Goal: Navigation & Orientation: Find specific page/section

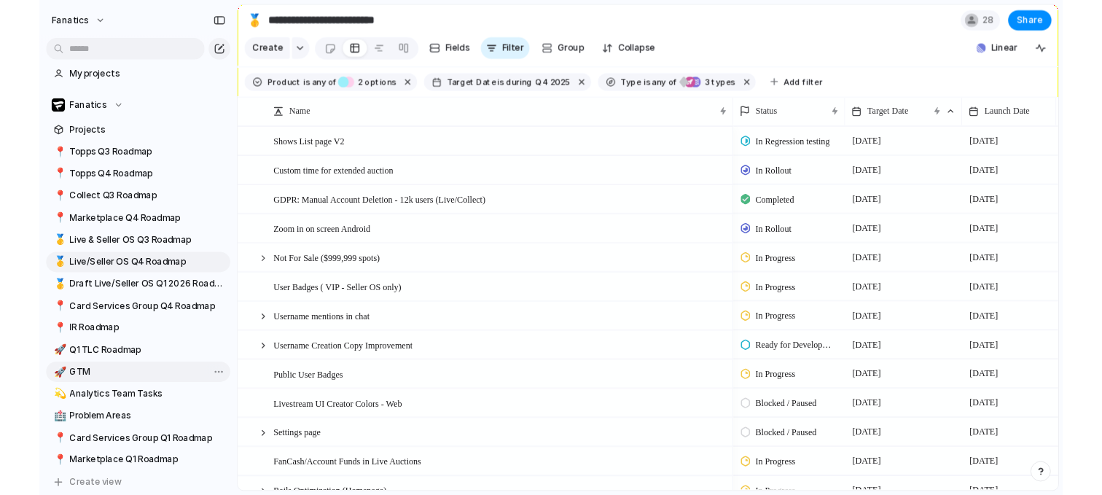
scroll to position [89, 0]
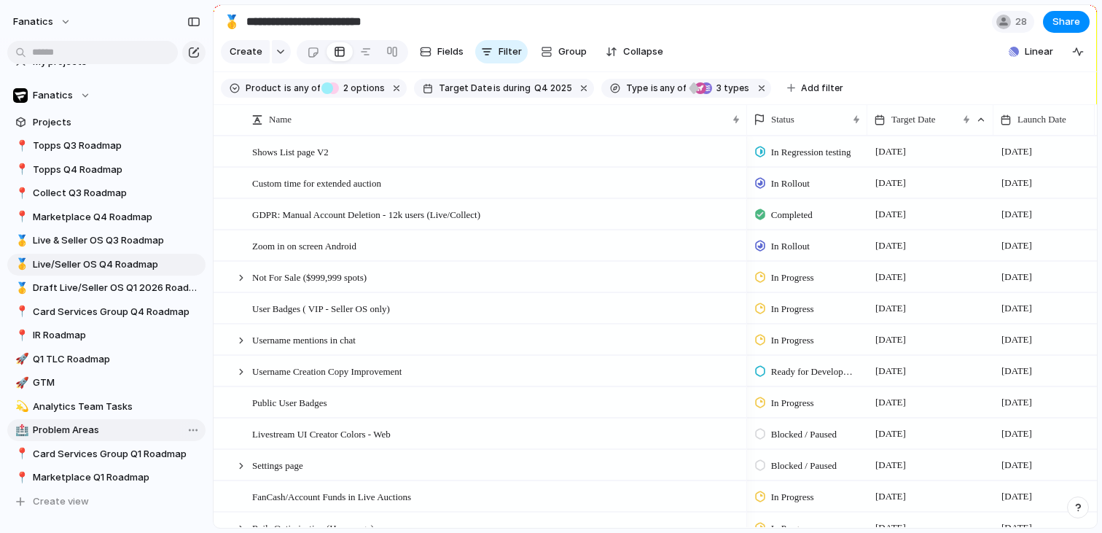
click at [81, 433] on span "Problem Areas" at bounding box center [117, 430] width 168 height 15
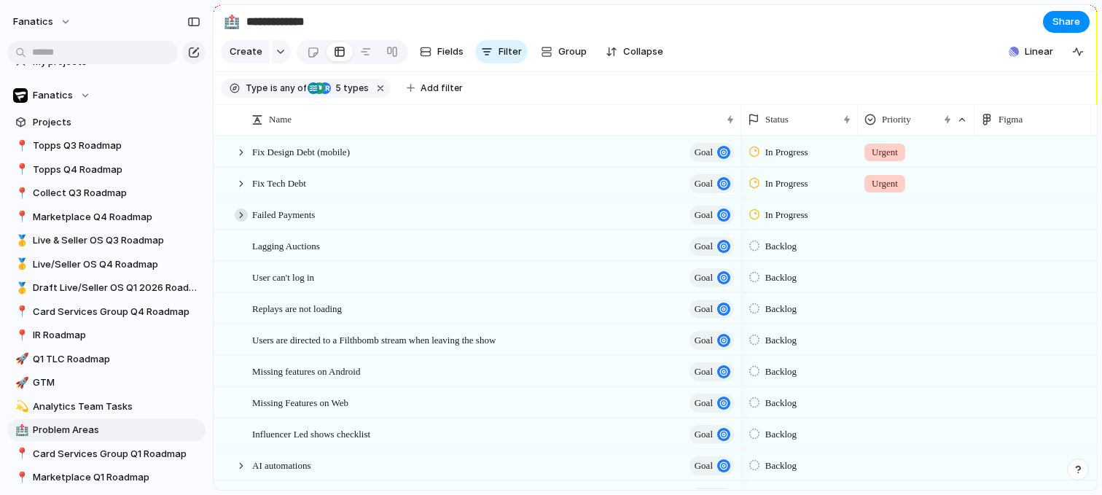
click at [241, 211] on div at bounding box center [241, 214] width 13 height 13
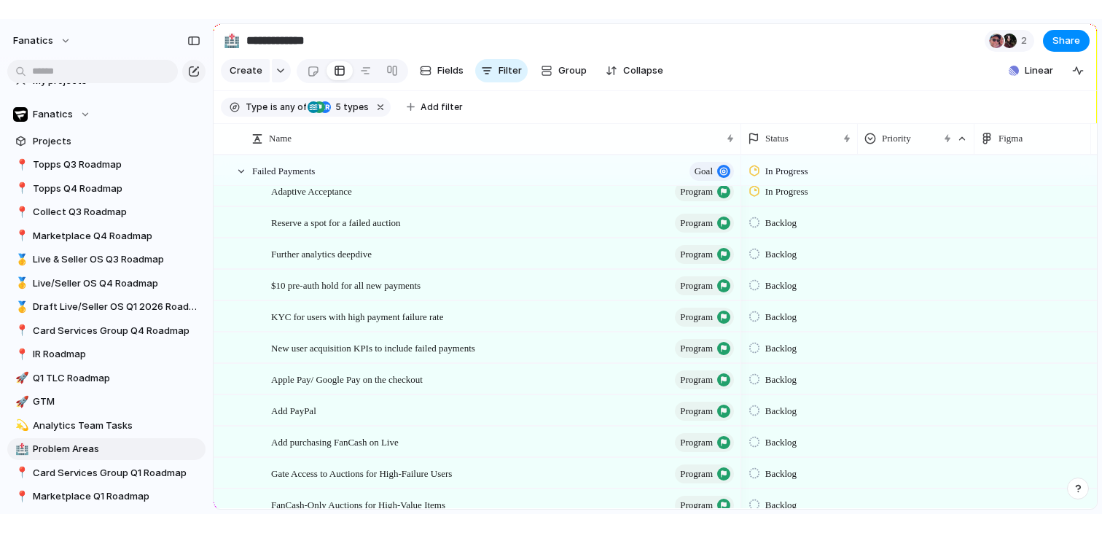
scroll to position [47, 0]
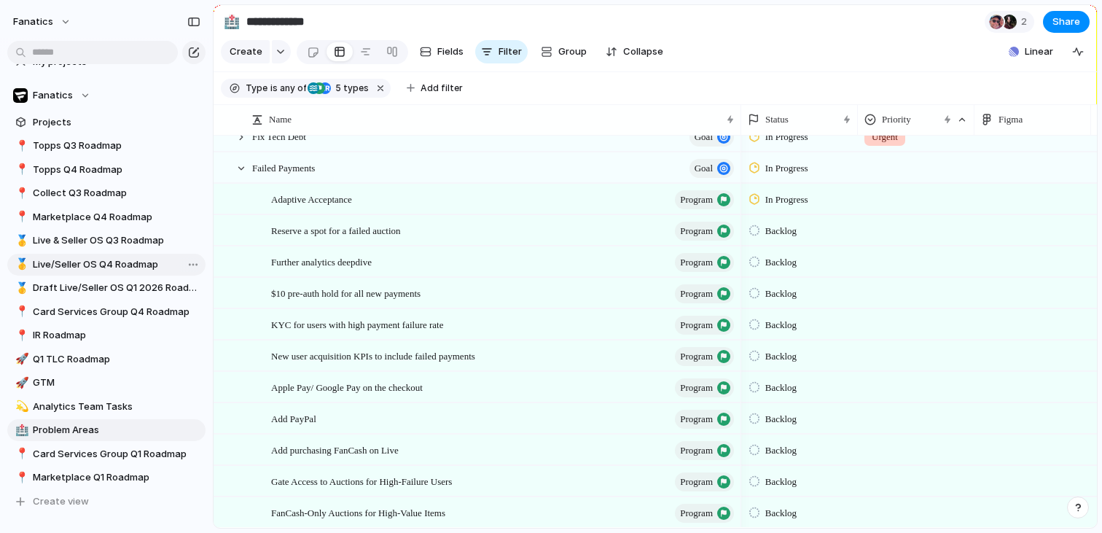
click at [119, 273] on link "🥇 Live/Seller OS Q4 Roadmap" at bounding box center [106, 265] width 198 height 22
type input "**********"
